Goal: Entertainment & Leisure: Consume media (video, audio)

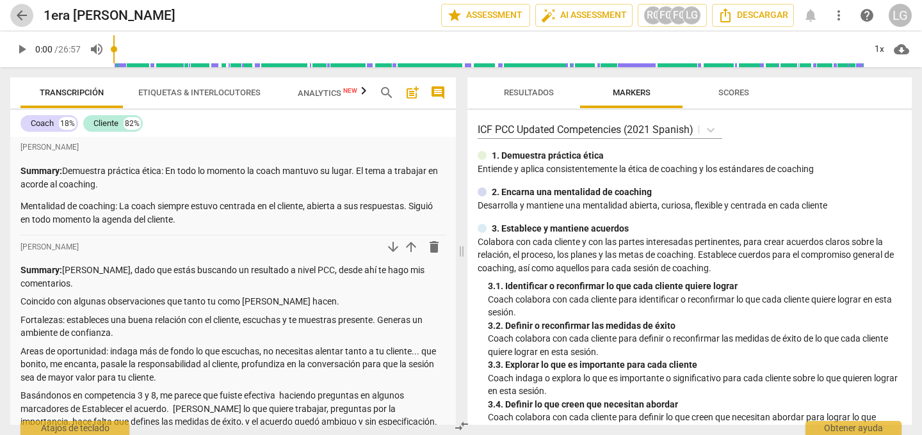
click at [20, 13] on span "arrow_back" at bounding box center [21, 15] width 15 height 15
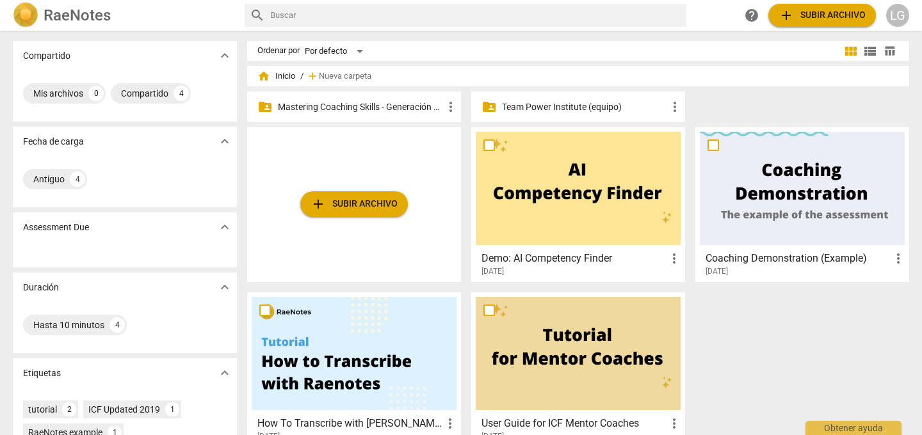
click at [391, 104] on p "Mastering Coaching Skills - Generación 31" at bounding box center [360, 107] width 165 height 13
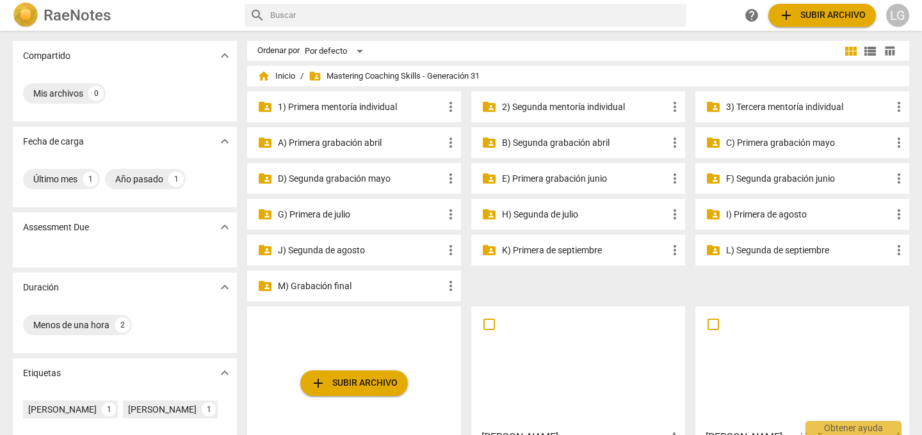
click at [335, 288] on p "M) Grabación final" at bounding box center [360, 286] width 165 height 13
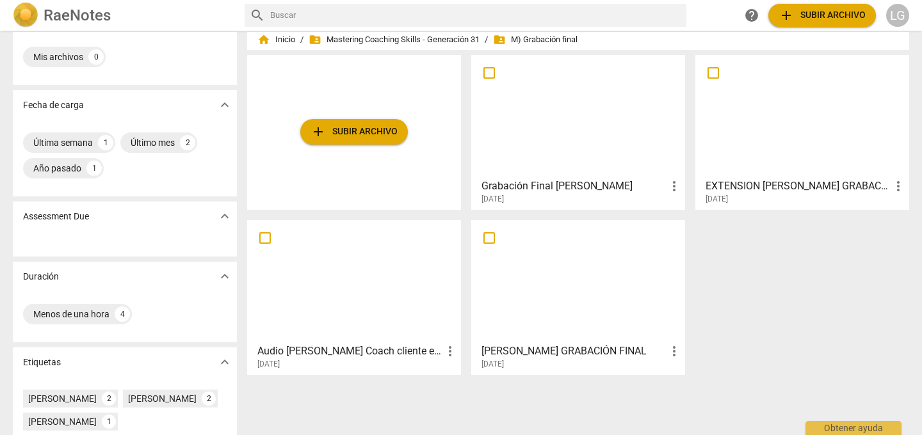
scroll to position [42, 0]
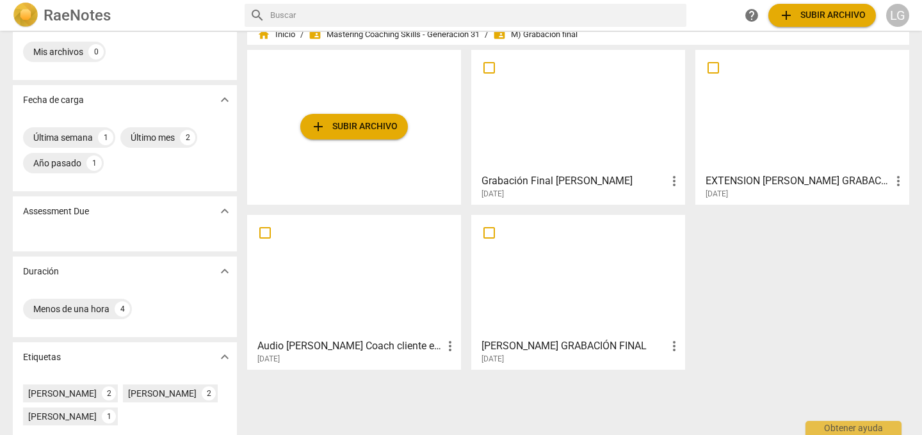
click at [559, 144] on div at bounding box center [578, 110] width 205 height 113
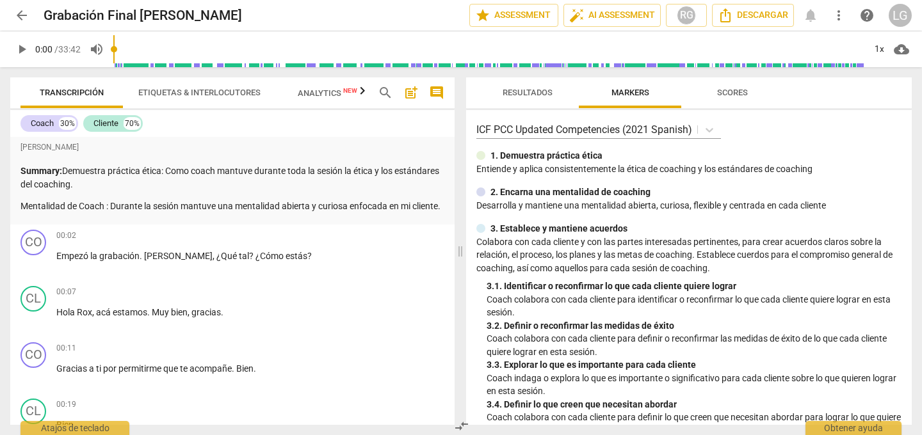
click at [23, 45] on span "play_arrow" at bounding box center [21, 49] width 15 height 15
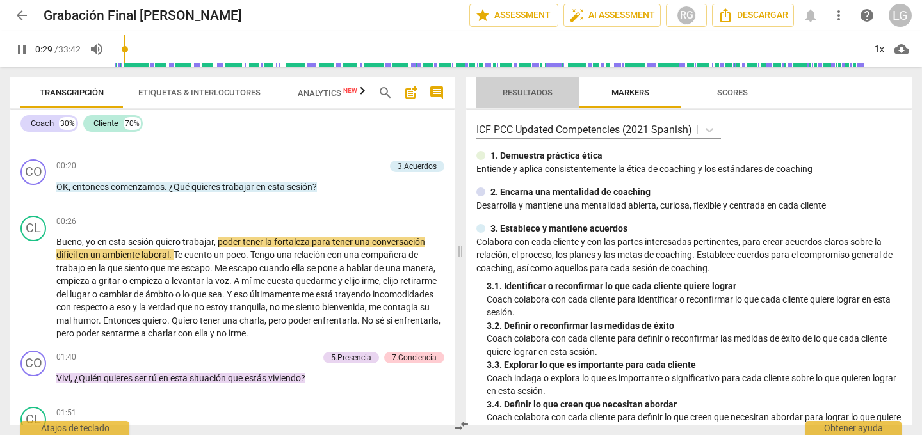
click at [520, 90] on span "Resultados" at bounding box center [528, 93] width 50 height 10
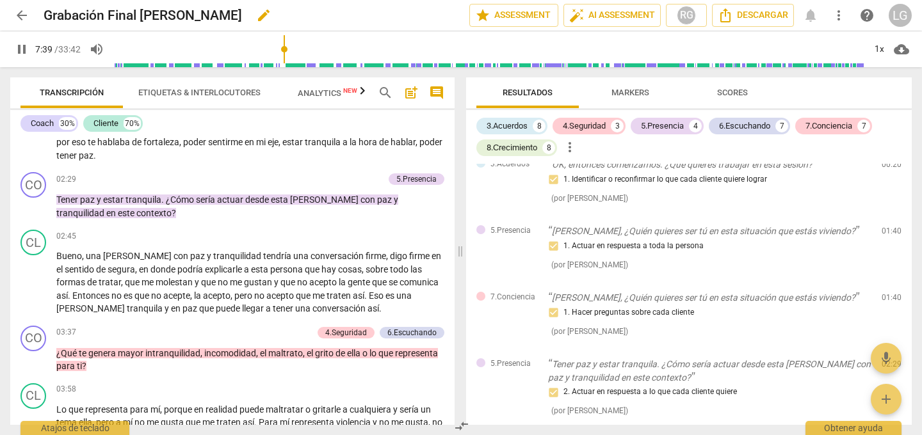
scroll to position [1480, 0]
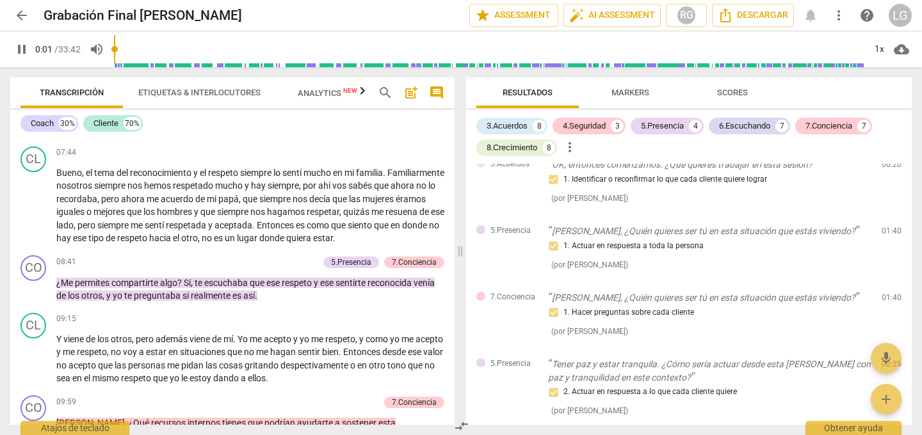
drag, startPoint x: 287, startPoint y: 49, endPoint x: 117, endPoint y: 47, distance: 170.3
click at [117, 47] on input "range" at bounding box center [488, 49] width 751 height 41
type input "1801"
